Goal: Information Seeking & Learning: Learn about a topic

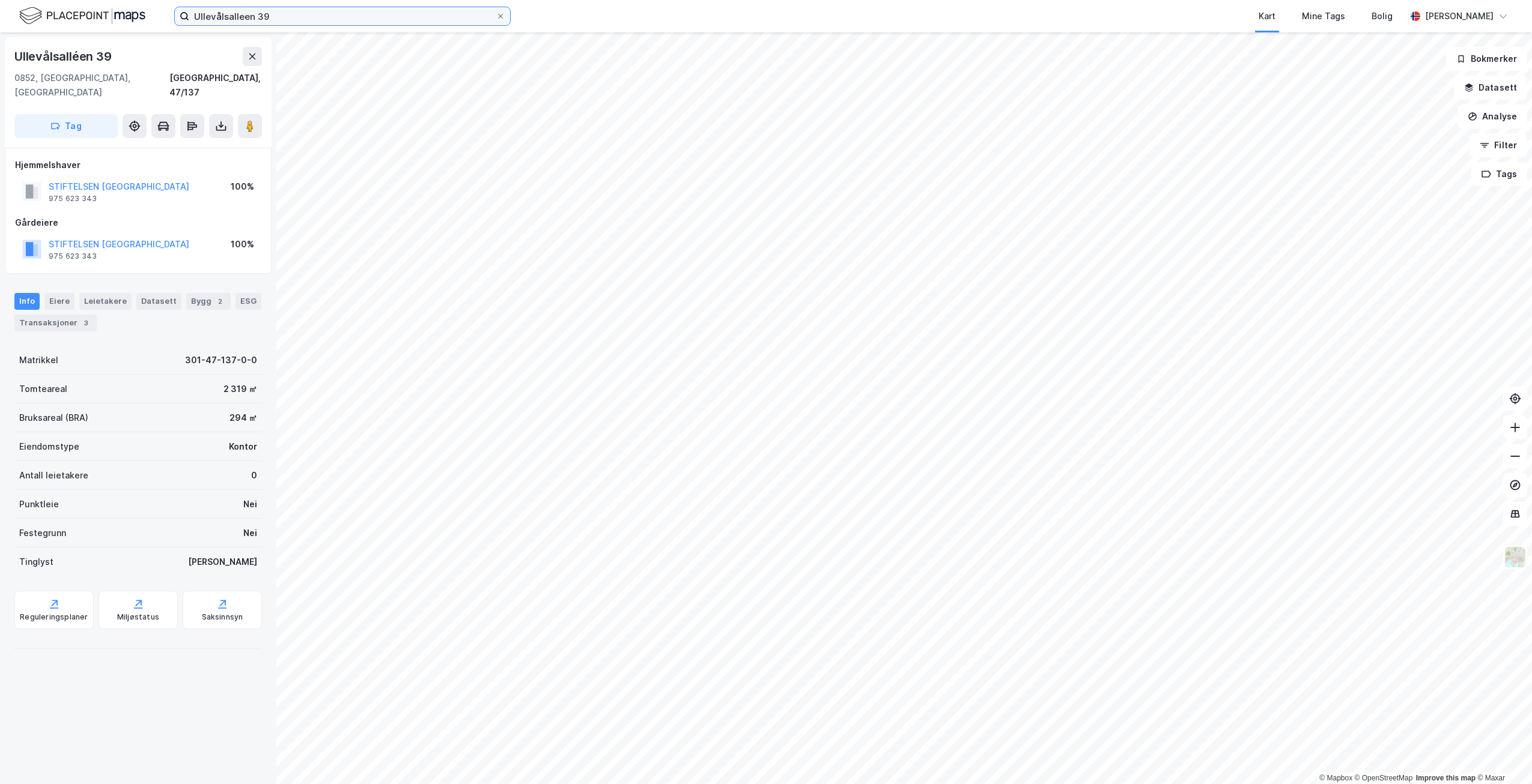
click at [282, 16] on input "Ullevålsalleen 39" at bounding box center [342, 16] width 306 height 18
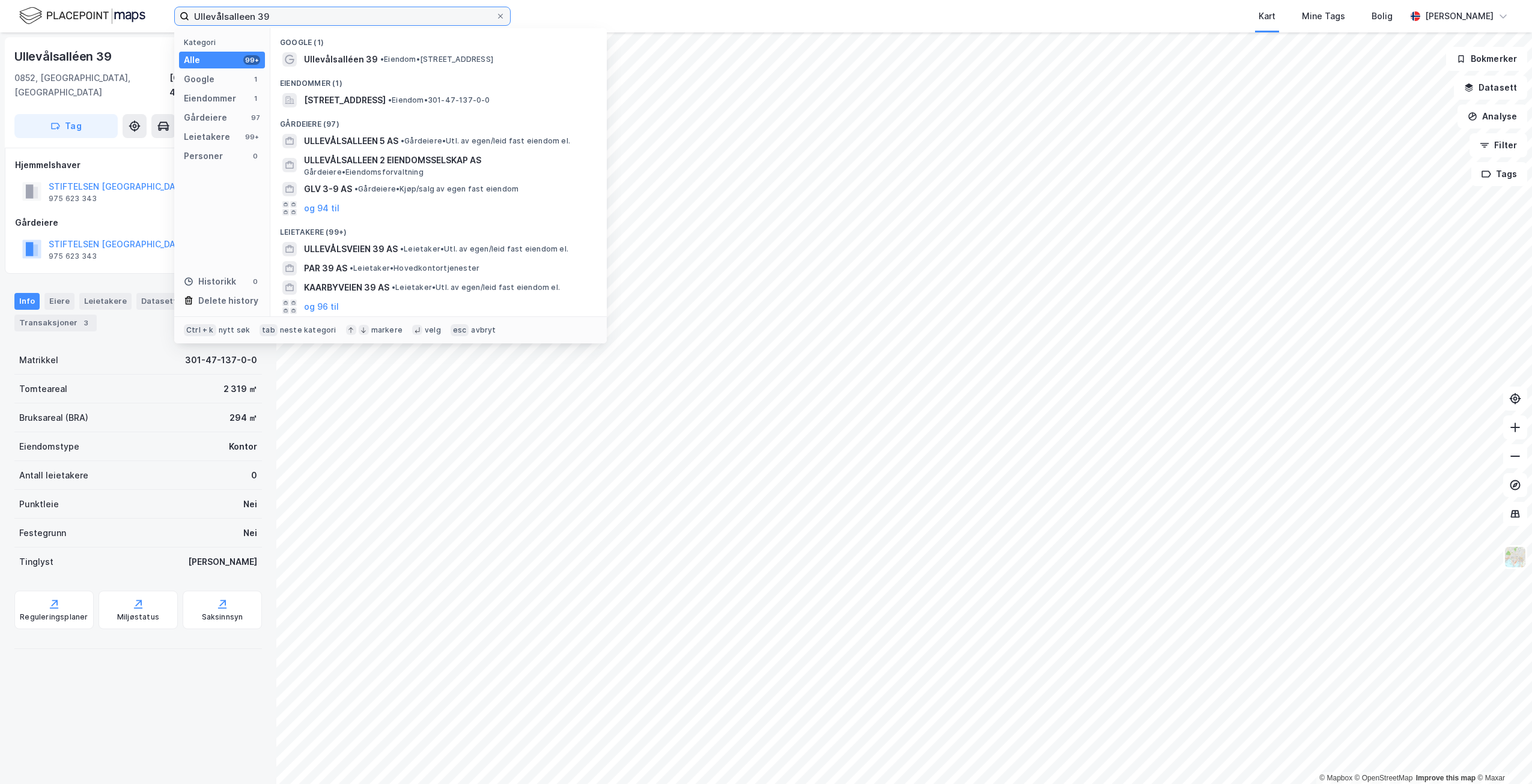
drag, startPoint x: 286, startPoint y: 16, endPoint x: 182, endPoint y: 11, distance: 104.1
click at [182, 11] on label "Ullevålsalleen 39" at bounding box center [343, 16] width 337 height 19
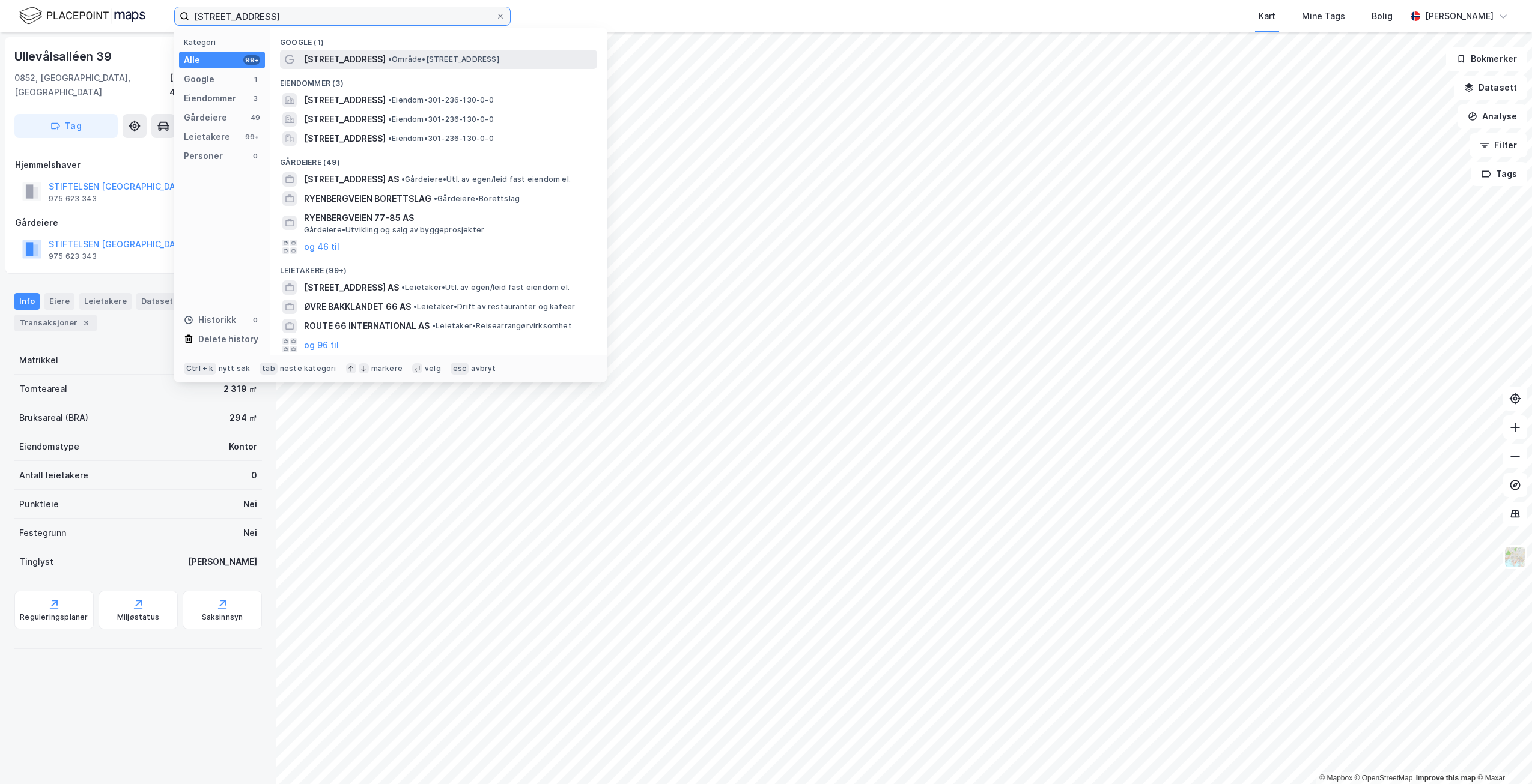
type input "[STREET_ADDRESS]"
click at [425, 57] on span "• Område • [STREET_ADDRESS]" at bounding box center [443, 59] width 111 height 9
